Goal: Task Accomplishment & Management: Use online tool/utility

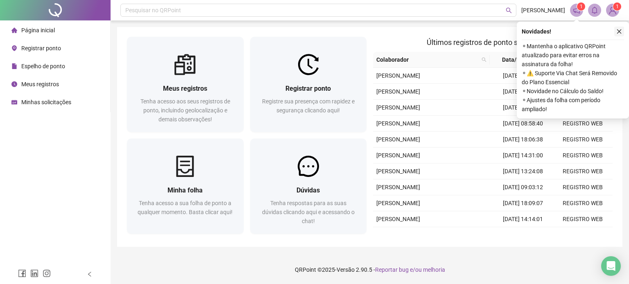
click at [618, 29] on icon "close" at bounding box center [619, 32] width 6 height 6
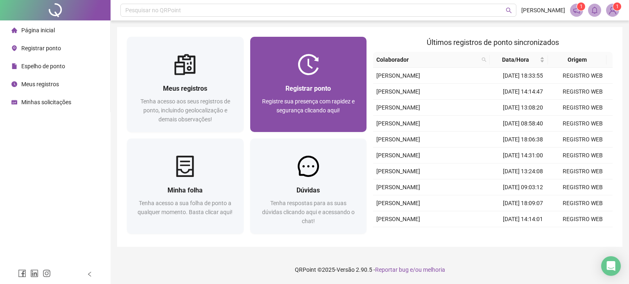
click at [329, 74] on div at bounding box center [308, 64] width 117 height 21
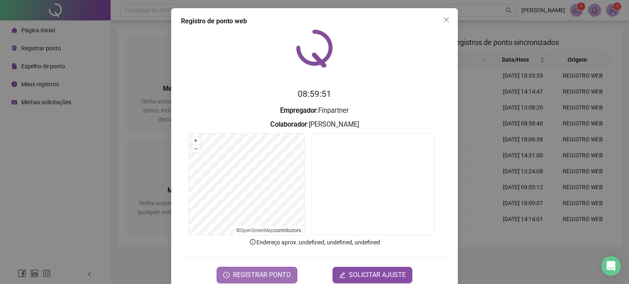
click at [260, 273] on span "REGISTRAR PONTO" at bounding box center [262, 275] width 58 height 10
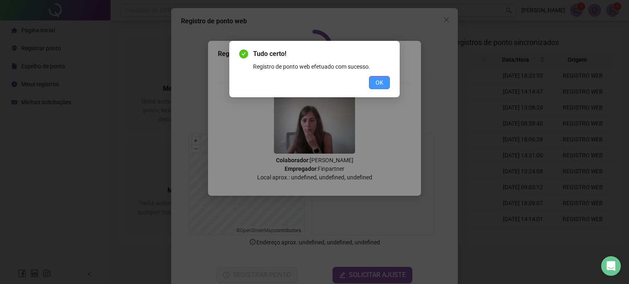
click at [369, 83] on button "OK" at bounding box center [379, 82] width 21 height 13
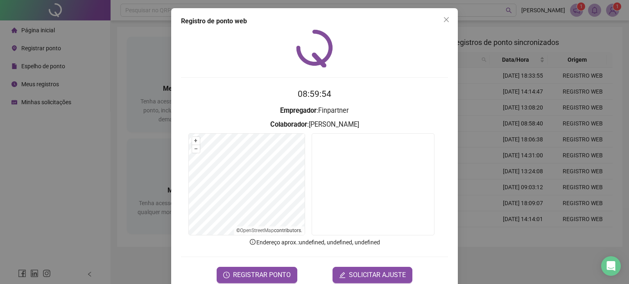
drag, startPoint x: 445, startPoint y: 21, endPoint x: 409, endPoint y: 27, distance: 36.6
click at [445, 21] on icon "close" at bounding box center [446, 19] width 5 height 5
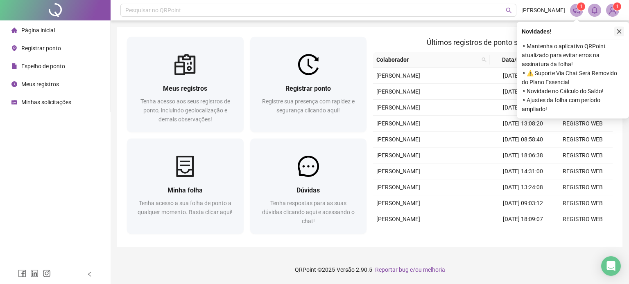
click at [618, 29] on icon "close" at bounding box center [619, 32] width 6 height 6
